Goal: Transaction & Acquisition: Purchase product/service

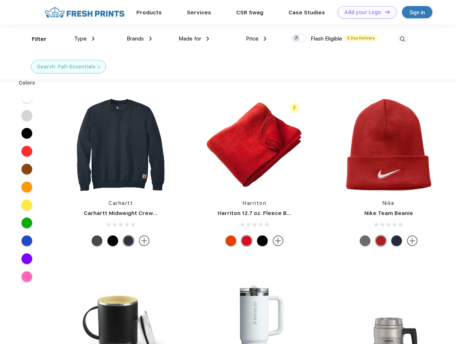
click at [364, 12] on link "Add your Logo Design Tool" at bounding box center [366, 12] width 59 height 13
click at [0, 0] on div "Design Tool" at bounding box center [0, 0] width 0 height 0
click at [384, 12] on link "Add your Logo Design Tool" at bounding box center [366, 12] width 59 height 13
click at [34, 39] on div "Filter" at bounding box center [39, 39] width 15 height 8
click at [84, 39] on span "Type" at bounding box center [80, 38] width 13 height 6
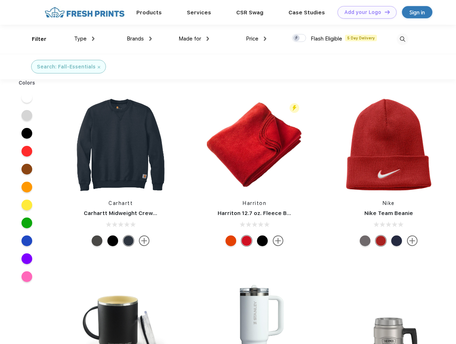
click at [139, 39] on span "Brands" at bounding box center [135, 38] width 17 height 6
click at [194, 39] on span "Made for" at bounding box center [190, 38] width 23 height 6
click at [256, 39] on span "Price" at bounding box center [252, 38] width 13 height 6
click at [299, 38] on div at bounding box center [299, 38] width 14 height 8
click at [297, 38] on input "checkbox" at bounding box center [294, 36] width 5 height 5
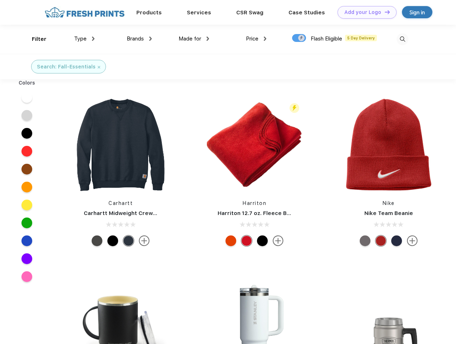
click at [402, 39] on img at bounding box center [403, 39] width 12 height 12
